Goal: Information Seeking & Learning: Learn about a topic

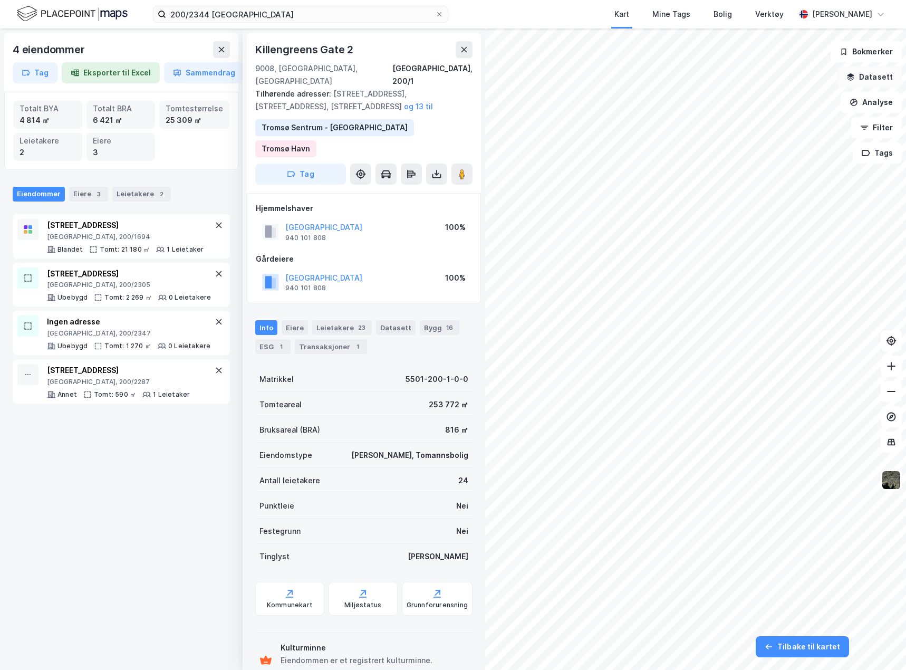
click at [874, 72] on button "Datasett" at bounding box center [870, 76] width 64 height 21
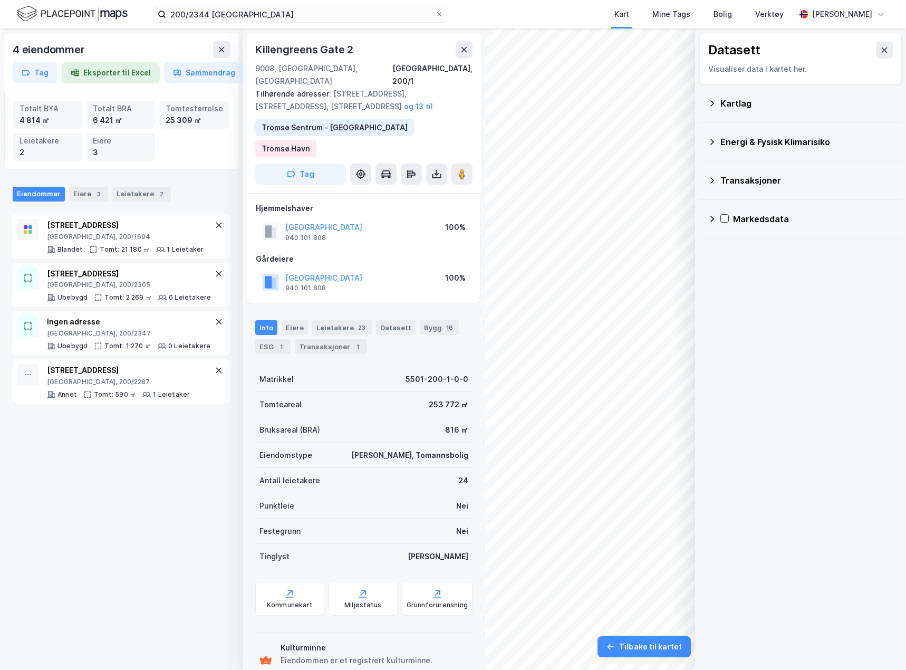
click at [731, 103] on div "Kartlag" at bounding box center [807, 103] width 173 height 13
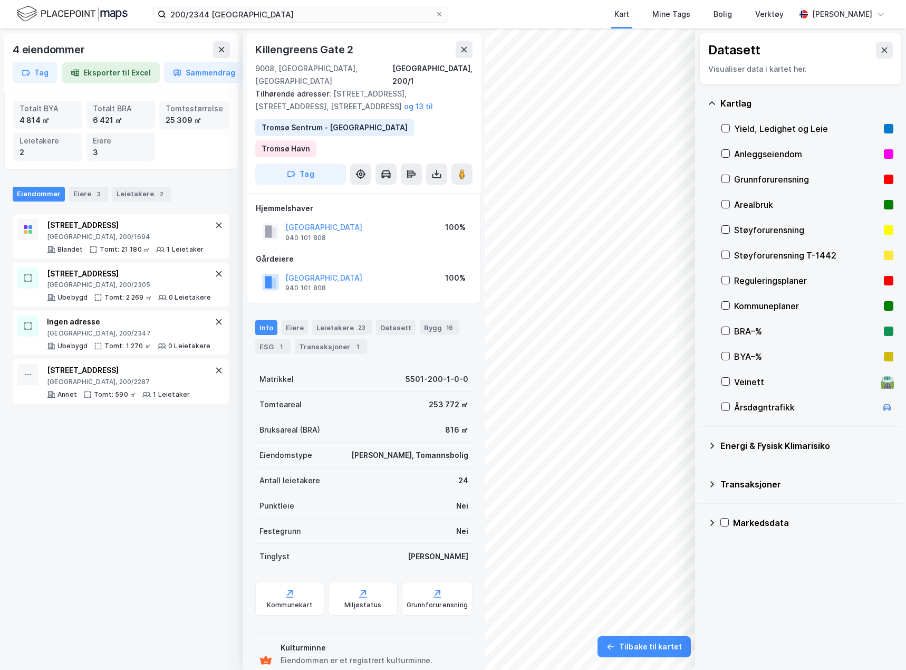
click at [757, 379] on div "Veinett" at bounding box center [805, 382] width 142 height 13
click at [876, 51] on button at bounding box center [884, 50] width 17 height 17
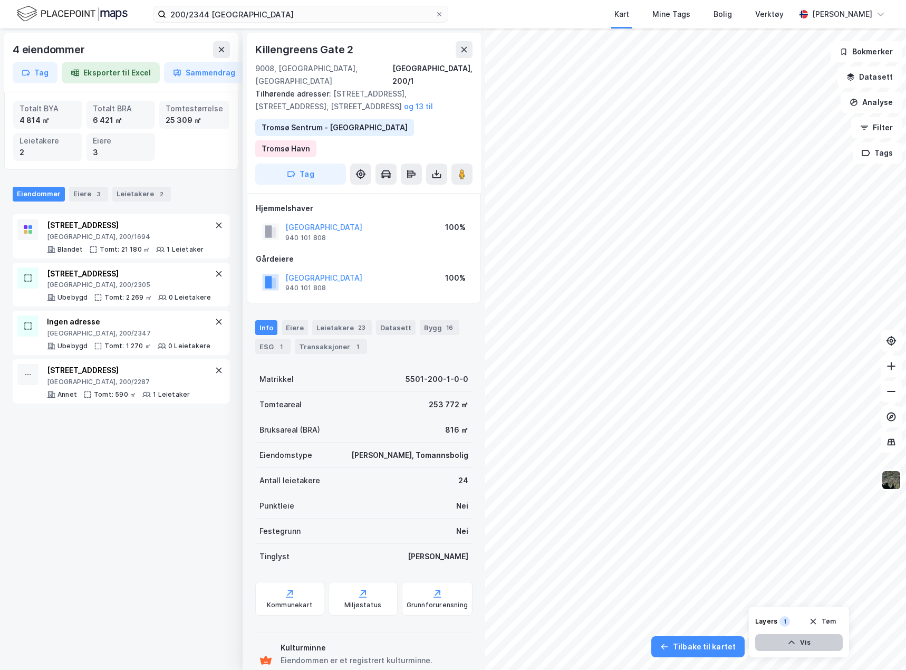
click at [801, 644] on button "Vis" at bounding box center [799, 642] width 88 height 17
click at [790, 622] on icon at bounding box center [794, 619] width 8 height 8
click at [832, 620] on icon at bounding box center [832, 620] width 6 height 4
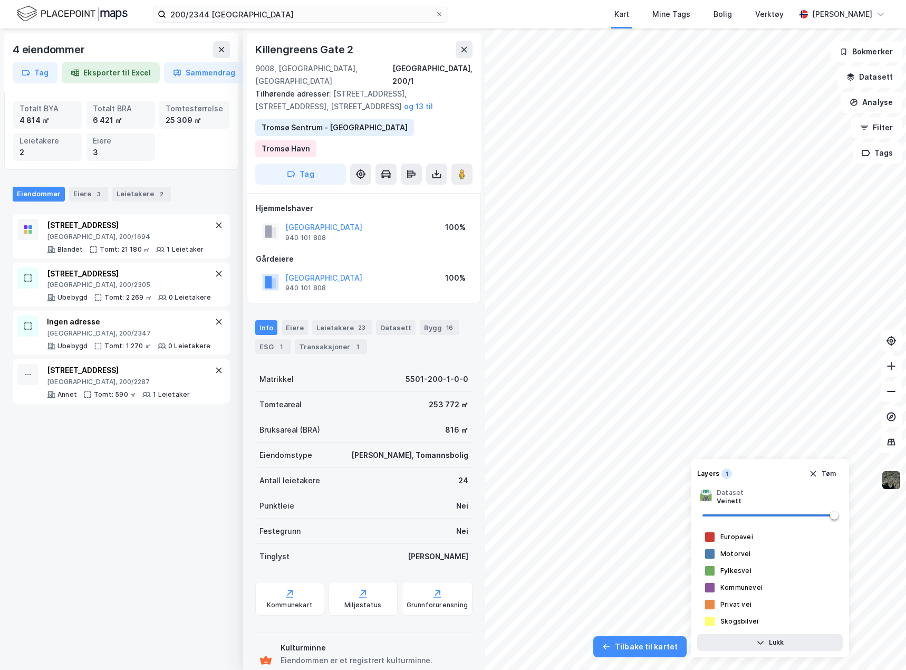
click at [482, 486] on div "4 eiendommer Tag Eksporter til Excel Sammendrag Totalt BYA 4 814 ㎡ Totalt BRA 6…" at bounding box center [453, 348] width 906 height 641
click at [888, 481] on img at bounding box center [891, 480] width 20 height 20
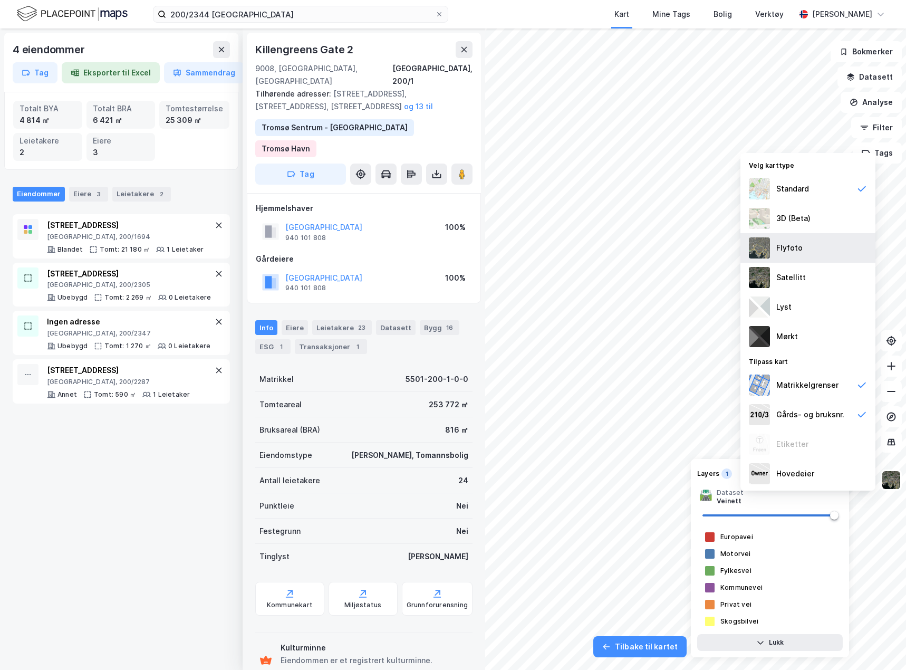
click at [806, 248] on div "Flyfoto" at bounding box center [808, 248] width 135 height 30
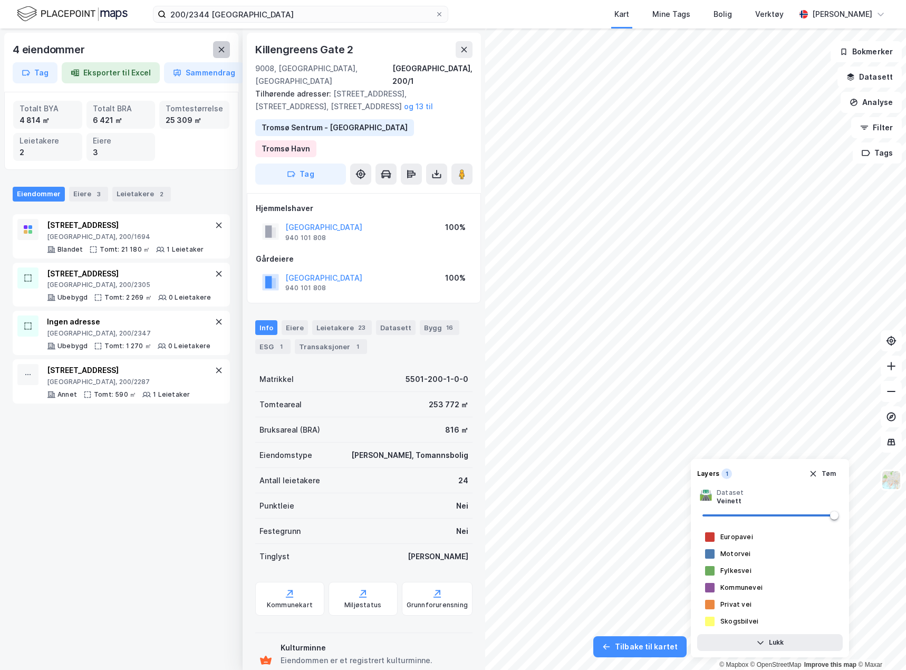
click at [222, 48] on icon at bounding box center [221, 49] width 8 height 8
